Goal: Information Seeking & Learning: Learn about a topic

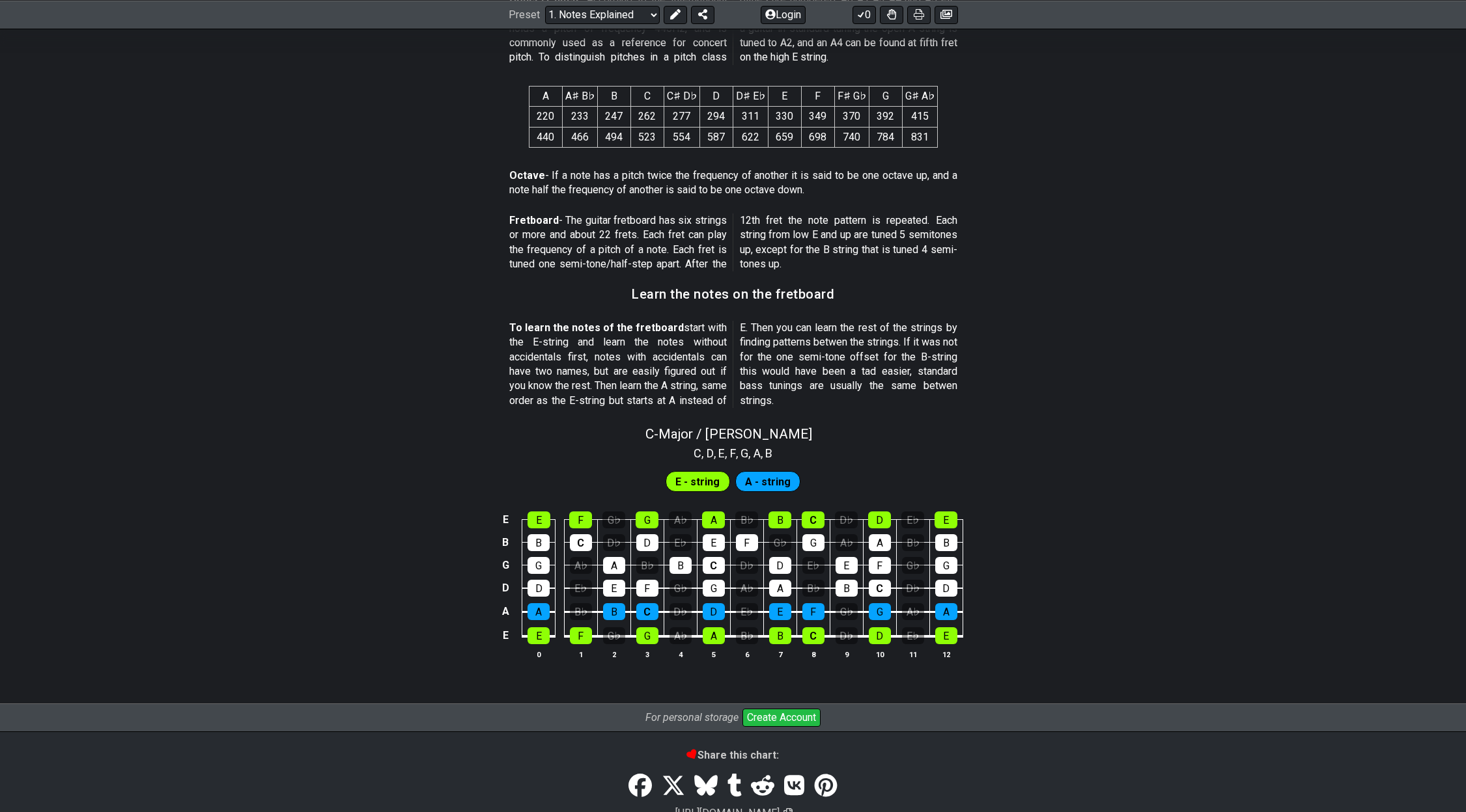
scroll to position [984, 0]
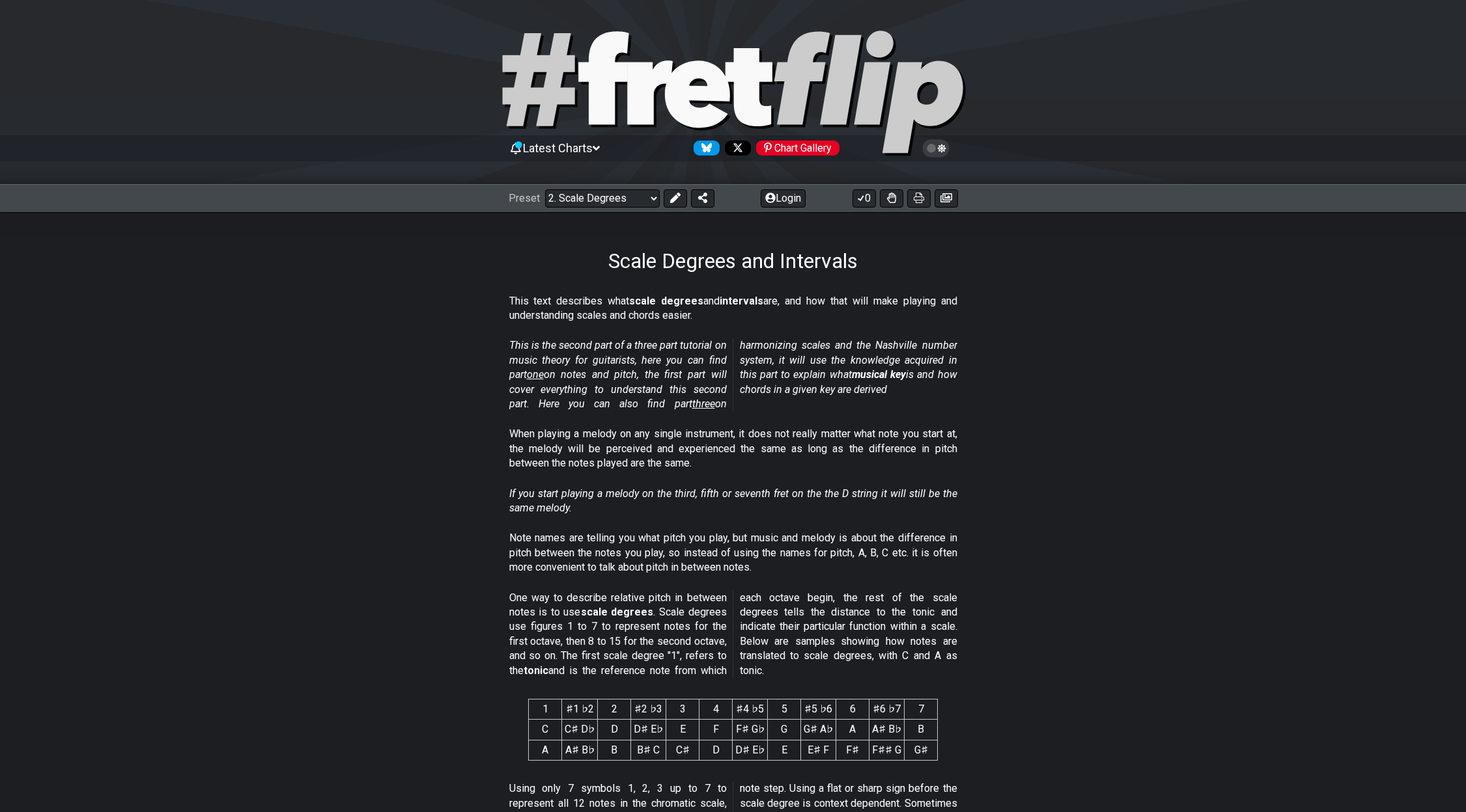
click at [1246, 433] on section "When playing a melody on any single instrument, it does not really matter what …" at bounding box center [733, 451] width 1466 height 60
click at [1252, 430] on section "When playing a melody on any single instrument, it does not really matter what …" at bounding box center [733, 451] width 1466 height 60
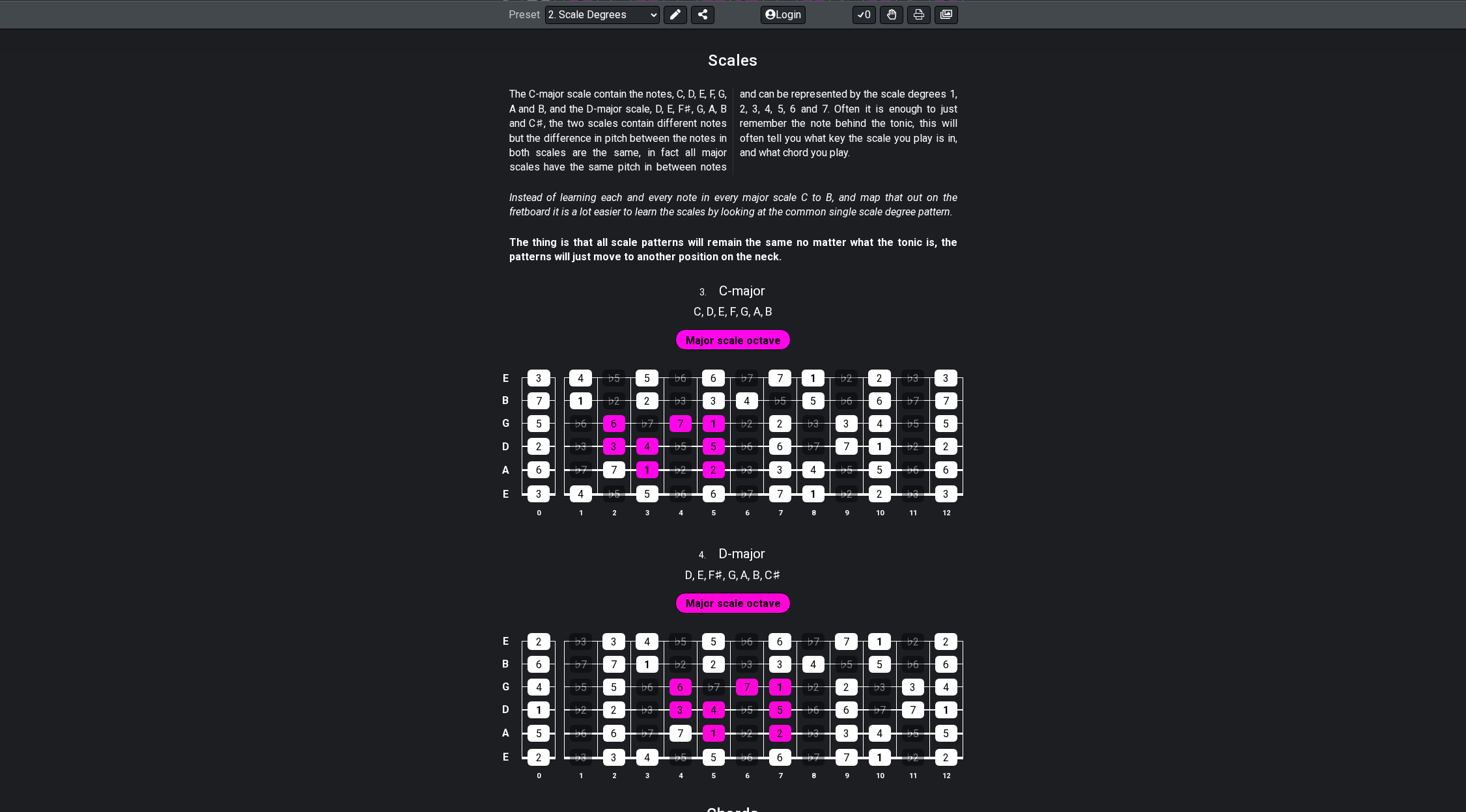
scroll to position [1372, 0]
